Goal: Find contact information

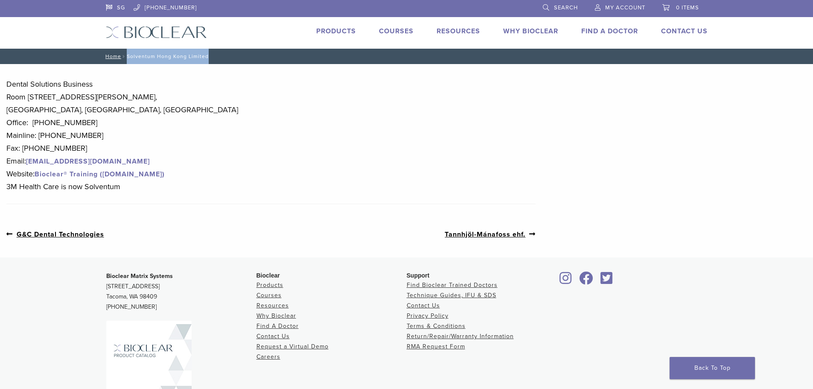
drag, startPoint x: 128, startPoint y: 55, endPoint x: 206, endPoint y: 57, distance: 78.1
click at [206, 57] on nav "Home / Solventum Hong Kong Limited" at bounding box center [406, 56] width 615 height 15
copy nav "Solventum Hong Kong Limited"
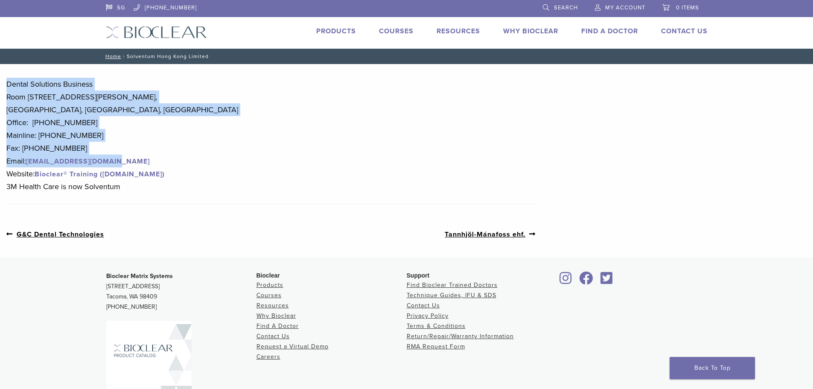
drag, startPoint x: 3, startPoint y: 84, endPoint x: 160, endPoint y: 156, distance: 172.6
click at [160, 156] on div "Section builder not enabled for post $post_id Dental Solutions Business Room [S…" at bounding box center [271, 160] width 542 height 193
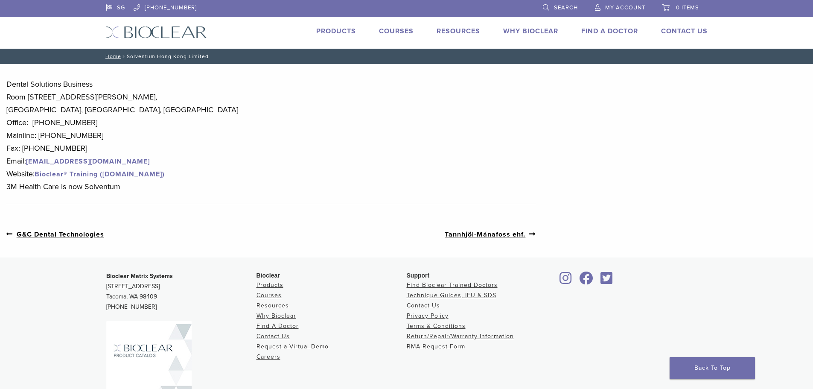
click at [178, 182] on p "Dental Solutions Business [STREET_ADDRESS][PERSON_NAME] Office: [PHONE_NUMBER] …" at bounding box center [270, 135] width 529 height 115
drag, startPoint x: 180, startPoint y: 189, endPoint x: 120, endPoint y: 90, distance: 115.6
click at [120, 90] on p "Dental Solutions Business [STREET_ADDRESS][PERSON_NAME] Office: [PHONE_NUMBER] …" at bounding box center [270, 135] width 529 height 115
click at [179, 150] on p "Dental Solutions Business [STREET_ADDRESS][PERSON_NAME] Office: [PHONE_NUMBER] …" at bounding box center [270, 135] width 529 height 115
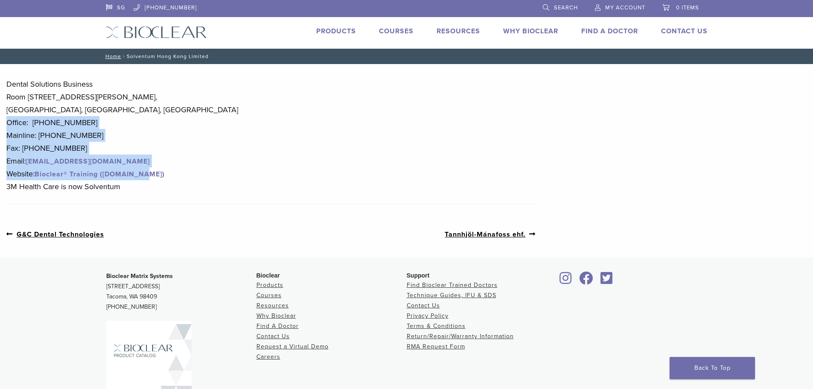
drag, startPoint x: 189, startPoint y: 178, endPoint x: 178, endPoint y: 148, distance: 31.5
click at [167, 121] on p "Dental Solutions Business [STREET_ADDRESS][PERSON_NAME] Office: [PHONE_NUMBER] …" at bounding box center [270, 135] width 529 height 115
click at [194, 171] on p "Dental Solutions Business [STREET_ADDRESS][PERSON_NAME] Office: [PHONE_NUMBER] …" at bounding box center [270, 135] width 529 height 115
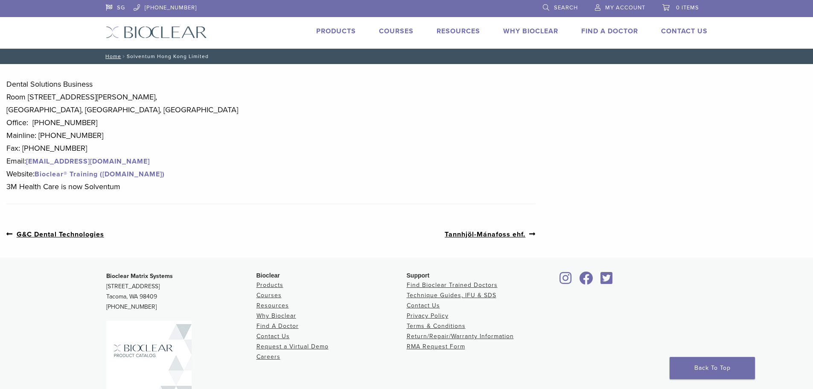
drag, startPoint x: 196, startPoint y: 187, endPoint x: 178, endPoint y: 134, distance: 56.0
click at [178, 134] on p "Dental Solutions Business [STREET_ADDRESS][PERSON_NAME] Office: [PHONE_NUMBER] …" at bounding box center [270, 135] width 529 height 115
click at [191, 171] on p "Dental Solutions Business [STREET_ADDRESS][PERSON_NAME] Office: [PHONE_NUMBER] …" at bounding box center [270, 135] width 529 height 115
